Goal: Task Accomplishment & Management: Use online tool/utility

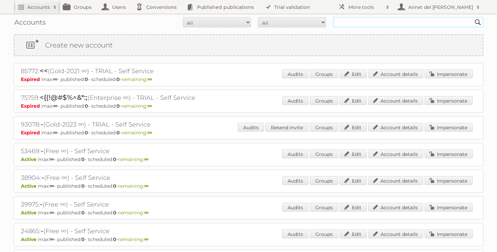
click at [338, 25] on input "text" at bounding box center [408, 22] width 150 height 10
paste input "[EMAIL_ADDRESS][DOMAIN_NAME]"
type input "[EMAIL_ADDRESS][DOMAIN_NAME]"
click at [472, 17] on input "Search" at bounding box center [477, 22] width 10 height 10
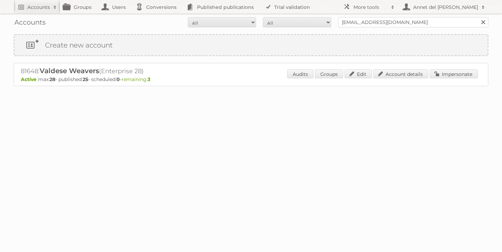
click at [396, 80] on p "Active max: 28 - published: 25 - scheduled: 0 - remaining: 3" at bounding box center [251, 79] width 460 height 6
click at [406, 70] on link "Account details" at bounding box center [400, 73] width 55 height 9
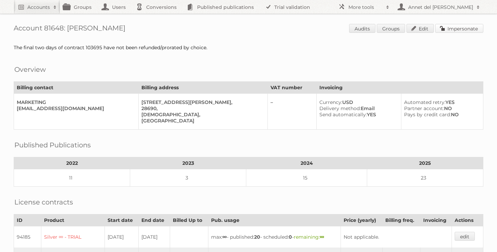
click at [456, 31] on link "Impersonate" at bounding box center [459, 28] width 48 height 9
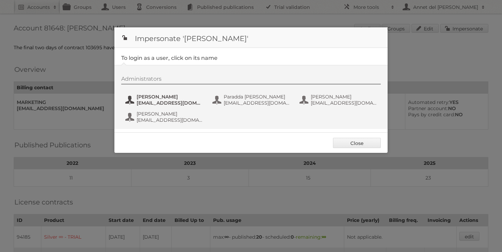
click at [152, 98] on span "Jesus Garcia" at bounding box center [170, 97] width 66 height 6
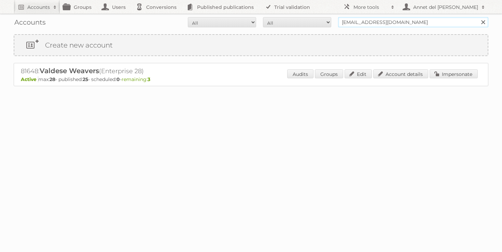
click at [360, 21] on input "[EMAIL_ADDRESS][DOMAIN_NAME]" at bounding box center [413, 22] width 150 height 10
paste input "[PERSON_NAME][EMAIL_ADDRESS][DOMAIN_NAME]"
type input "[PERSON_NAME][EMAIL_ADDRESS][DOMAIN_NAME]"
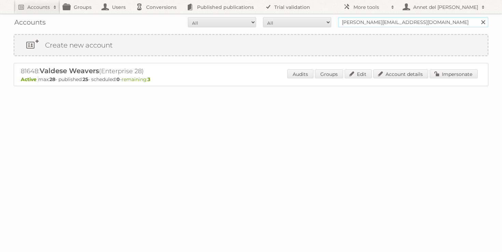
click at [477, 17] on input "Search" at bounding box center [482, 22] width 10 height 10
click at [377, 75] on link "Account details" at bounding box center [400, 73] width 55 height 9
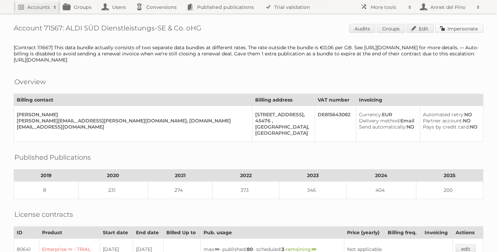
click at [439, 32] on link "Impersonate" at bounding box center [459, 28] width 48 height 9
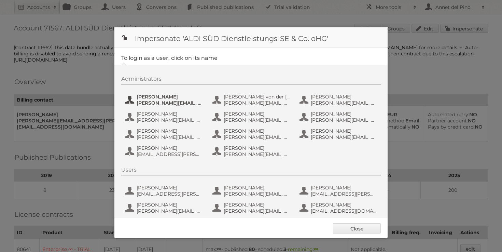
click at [158, 103] on span "a.kaiser@s-v.de" at bounding box center [170, 103] width 66 height 6
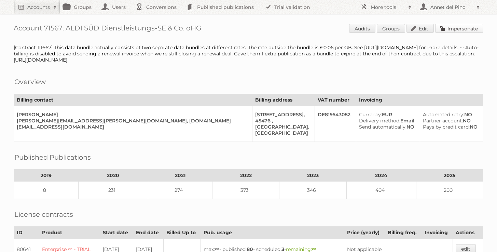
click at [458, 28] on link "Impersonate" at bounding box center [459, 28] width 48 height 9
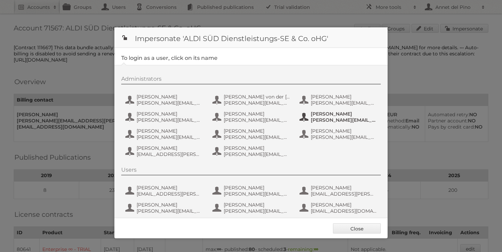
click at [334, 118] on span "f.bollenbacher@s-v.de" at bounding box center [344, 120] width 66 height 6
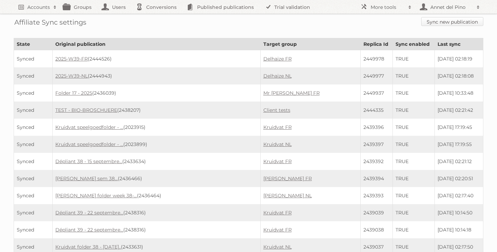
click at [433, 22] on link "Sync new publication" at bounding box center [452, 21] width 62 height 9
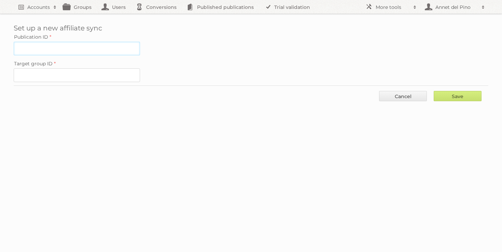
click at [38, 52] on input "Publication ID" at bounding box center [77, 49] width 126 height 14
paste input "2436911"
type input "2436911"
click at [78, 70] on input "Target group ID" at bounding box center [77, 75] width 126 height 14
paste input "60853"
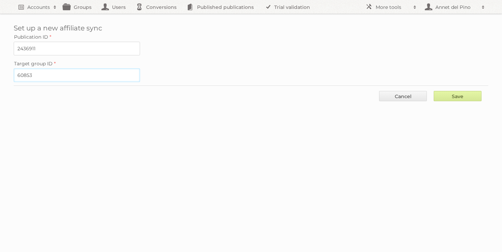
type input "60853"
click at [453, 96] on input "Save" at bounding box center [457, 96] width 48 height 10
type input "..."
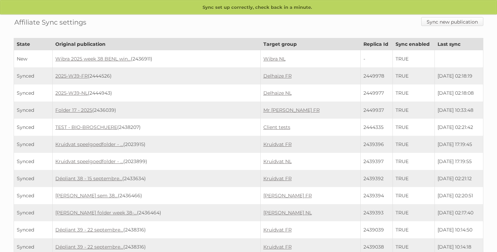
click at [439, 24] on link "Sync new publication" at bounding box center [452, 21] width 62 height 9
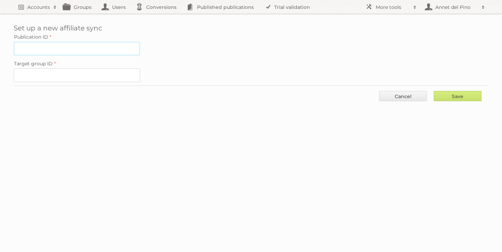
click at [112, 46] on input "Publication ID" at bounding box center [77, 49] width 126 height 14
paste input "2436912"
type input "2436912"
click at [99, 73] on input "Target group ID" at bounding box center [77, 75] width 126 height 14
paste input "60852"
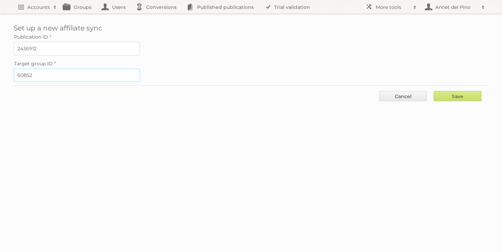
type input "60852"
click at [457, 89] on div "Save Cancel" at bounding box center [251, 95] width 474 height 20
click at [457, 97] on input "Save" at bounding box center [457, 96] width 48 height 10
type input "..."
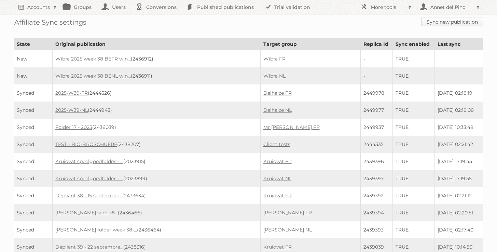
click at [433, 20] on link "Sync new publication" at bounding box center [452, 21] width 62 height 9
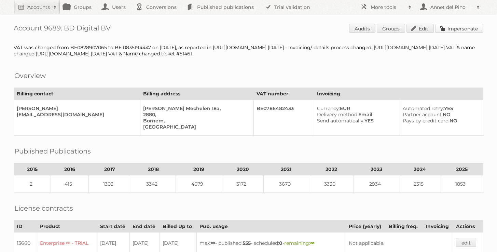
click at [449, 30] on link "Impersonate" at bounding box center [459, 28] width 48 height 9
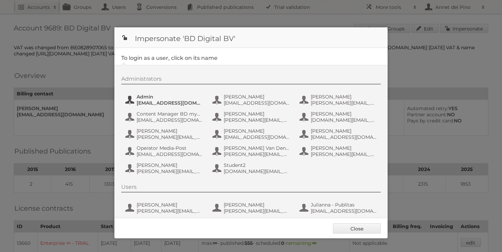
click at [156, 100] on span "admin@agilys.com" at bounding box center [170, 103] width 66 height 6
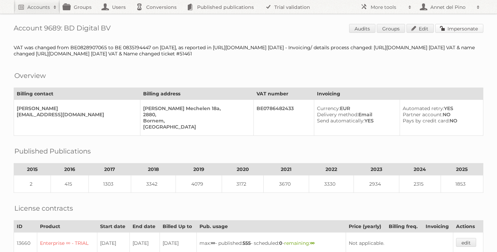
click at [469, 26] on link "Impersonate" at bounding box center [459, 28] width 48 height 9
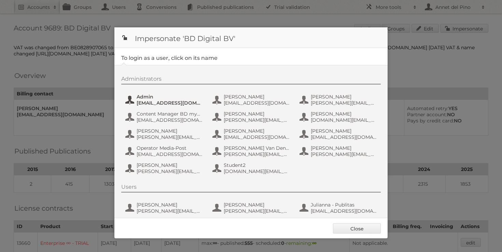
click at [152, 101] on span "admin@agilys.com" at bounding box center [170, 103] width 66 height 6
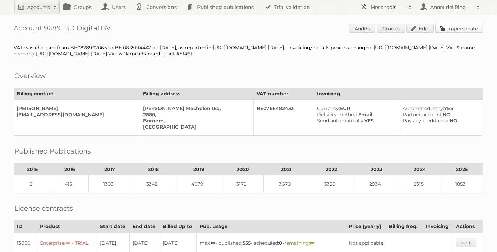
click at [456, 27] on link "Impersonate" at bounding box center [459, 28] width 48 height 9
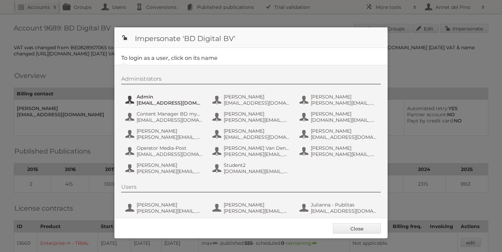
click at [149, 99] on span "Admin" at bounding box center [170, 97] width 66 height 6
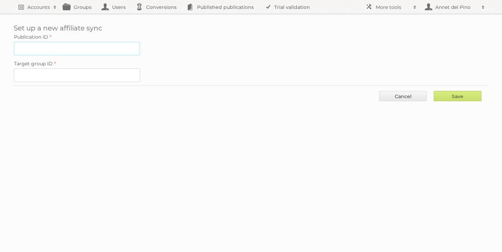
click at [81, 52] on input "Publication ID" at bounding box center [77, 49] width 126 height 14
paste input "2426415"
type input "2426415"
click at [35, 76] on input "Target group ID" at bounding box center [77, 75] width 126 height 14
paste input "31913"
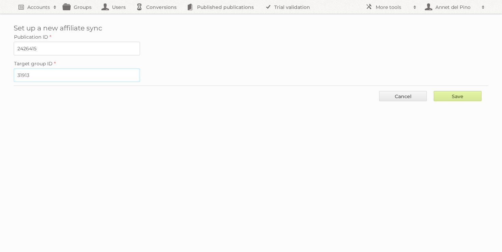
type input "31913"
click at [458, 92] on input "Save" at bounding box center [457, 96] width 48 height 10
type input "..."
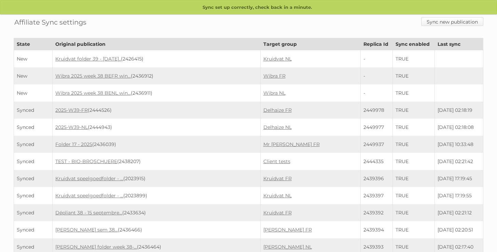
click at [455, 23] on link "Sync new publication" at bounding box center [452, 21] width 62 height 9
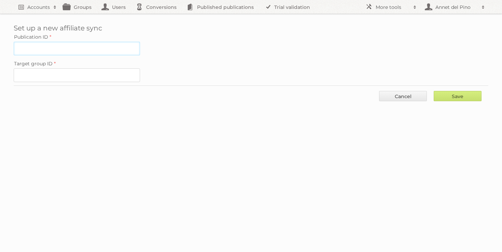
click at [72, 51] on input "Publication ID" at bounding box center [77, 49] width 126 height 14
paste input "2438316"
type input "2438316"
click at [101, 79] on input "Target group ID" at bounding box center [77, 75] width 126 height 14
paste input "31914"
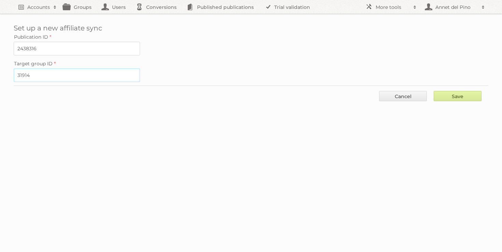
type input "31914"
click at [460, 92] on input "Save" at bounding box center [457, 96] width 48 height 10
type input "..."
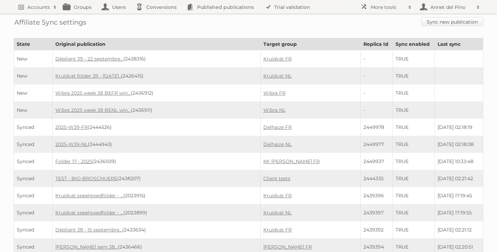
click at [430, 23] on link "Sync new publication" at bounding box center [452, 21] width 62 height 9
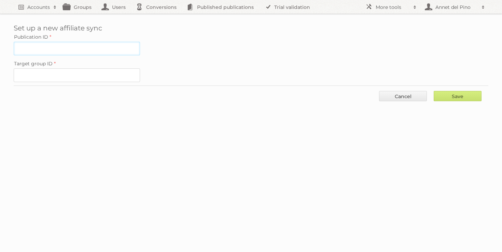
click at [77, 45] on input "Publication ID" at bounding box center [77, 49] width 126 height 14
paste input "2438510"
type input "2438510"
click at [46, 74] on input "Target group ID" at bounding box center [77, 75] width 126 height 14
paste input "61016"
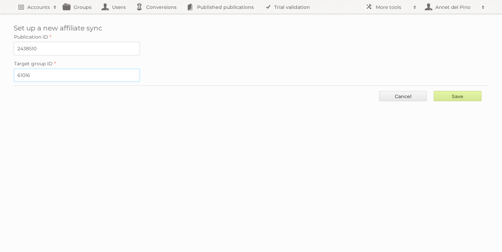
type input "61016"
click at [455, 93] on input "Save" at bounding box center [457, 96] width 48 height 10
type input "..."
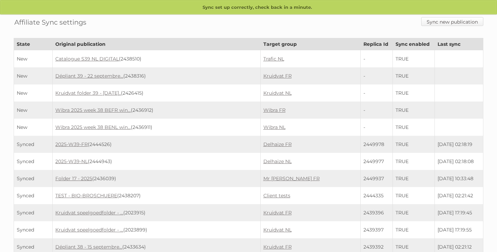
click at [447, 23] on link "Sync new publication" at bounding box center [452, 21] width 62 height 9
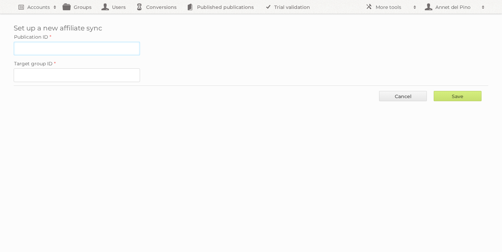
click at [82, 49] on input "Publication ID" at bounding box center [77, 49] width 126 height 14
paste input "2438508"
type input "2438508"
click at [51, 75] on input "Target group ID" at bounding box center [77, 75] width 126 height 14
paste input "61015"
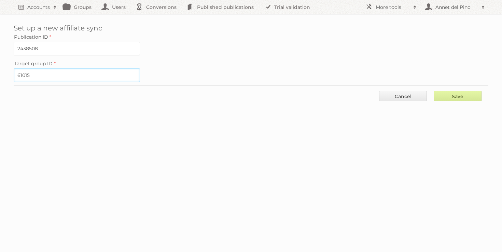
type input "61015"
click at [467, 96] on input "Save" at bounding box center [457, 96] width 48 height 10
type input "..."
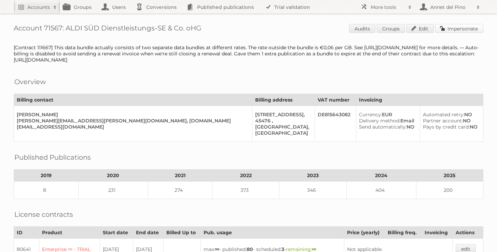
click at [469, 28] on link "Impersonate" at bounding box center [459, 28] width 48 height 9
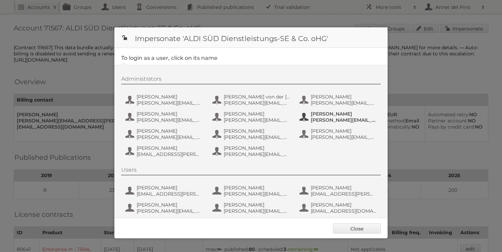
click at [342, 113] on span "[PERSON_NAME]" at bounding box center [344, 114] width 66 height 6
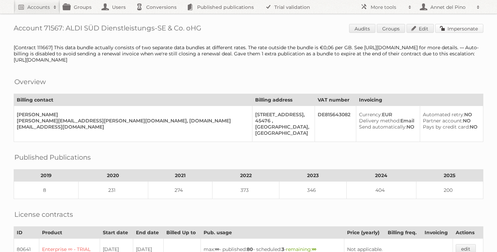
click at [462, 30] on link "Impersonate" at bounding box center [459, 28] width 48 height 9
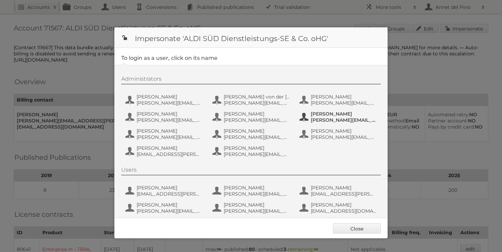
click at [345, 118] on span "[PERSON_NAME][EMAIL_ADDRESS][DOMAIN_NAME]" at bounding box center [344, 120] width 66 height 6
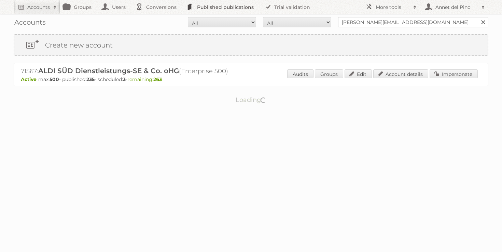
click at [206, 8] on link "Published publications" at bounding box center [221, 7] width 77 height 14
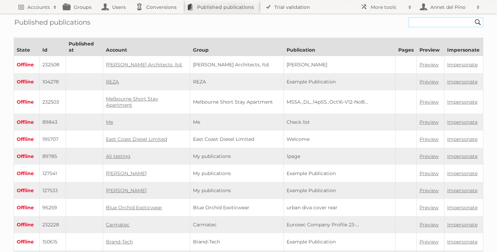
click at [417, 26] on input "text" at bounding box center [445, 22] width 75 height 10
paste input "kw39-25-op-mp"
type input "kw39-25-op-mp"
click at [472, 17] on input "Search" at bounding box center [477, 22] width 10 height 10
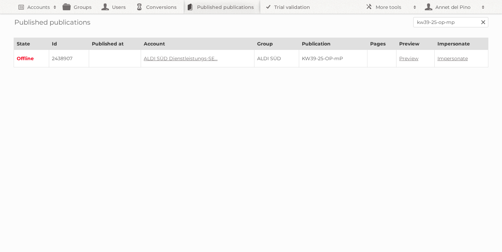
click at [402, 54] on td "Preview" at bounding box center [415, 58] width 38 height 17
click at [402, 57] on link "Preview" at bounding box center [408, 58] width 19 height 6
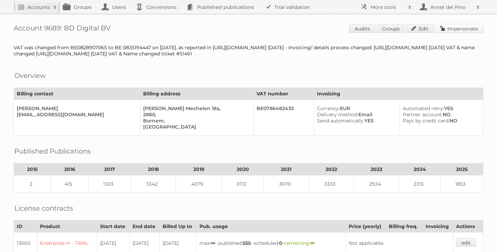
click at [465, 29] on link "Impersonate" at bounding box center [459, 28] width 48 height 9
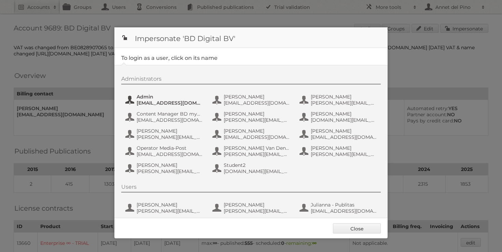
click at [175, 102] on span "[EMAIL_ADDRESS][DOMAIN_NAME]" at bounding box center [170, 103] width 66 height 6
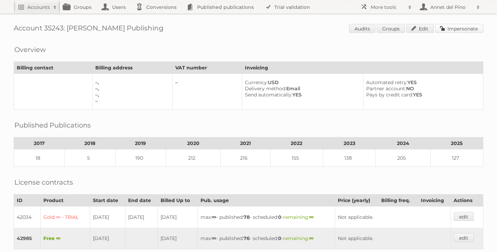
click at [454, 28] on link "Impersonate" at bounding box center [459, 28] width 48 height 9
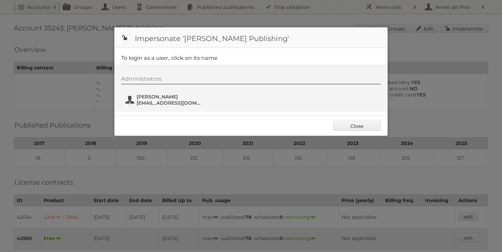
click at [164, 100] on span "[EMAIL_ADDRESS][DOMAIN_NAME]" at bounding box center [170, 103] width 66 height 6
